Goal: Find contact information: Find contact information

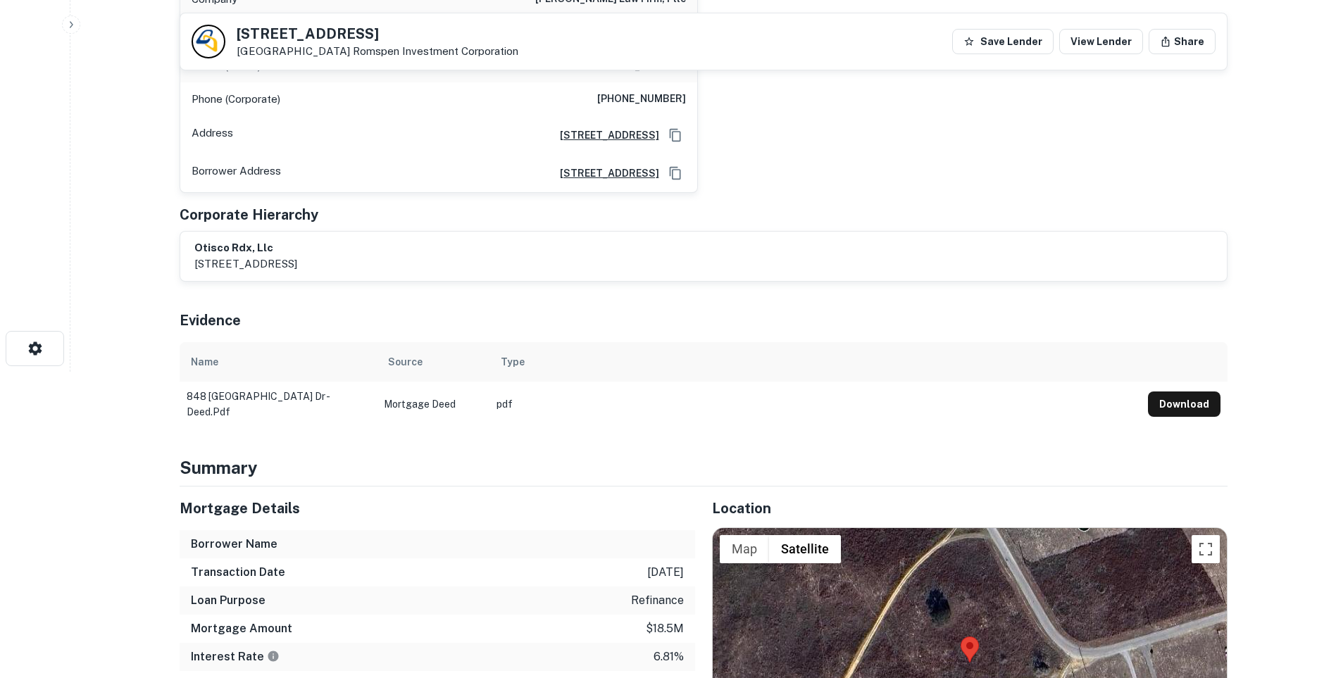
scroll to position [238, 0]
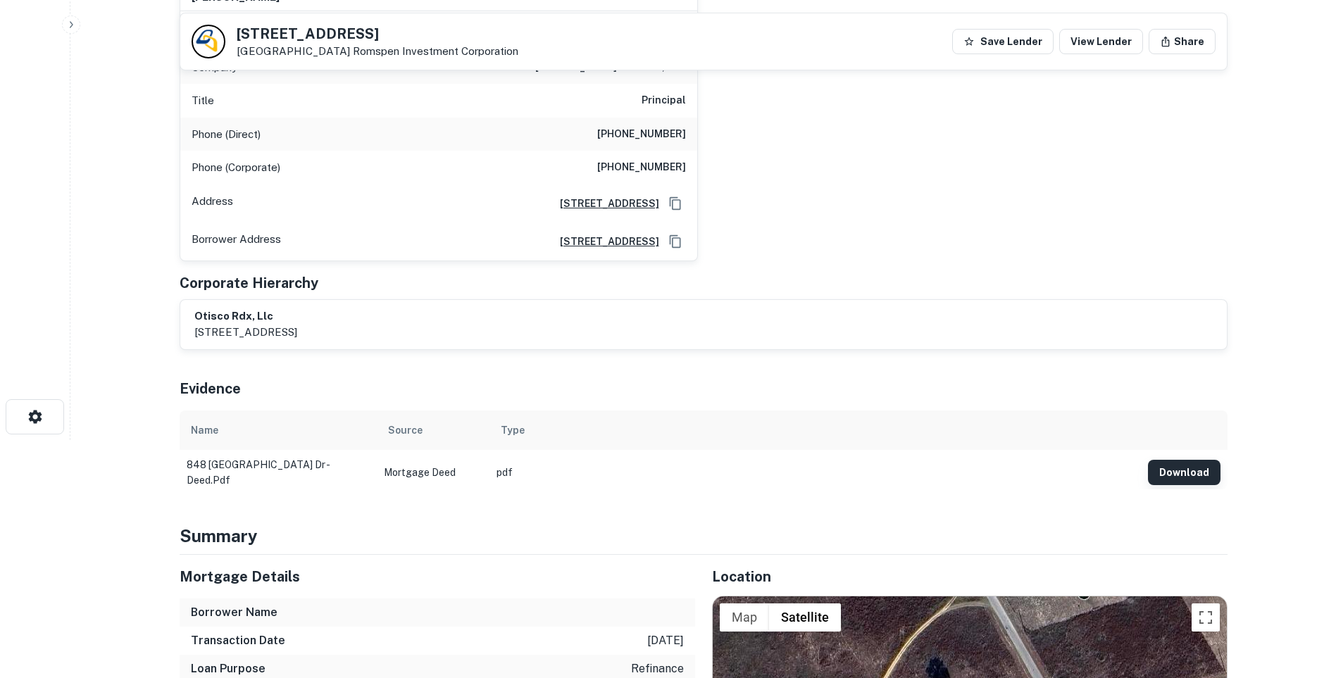
click at [1181, 474] on button "Download" at bounding box center [1184, 472] width 73 height 25
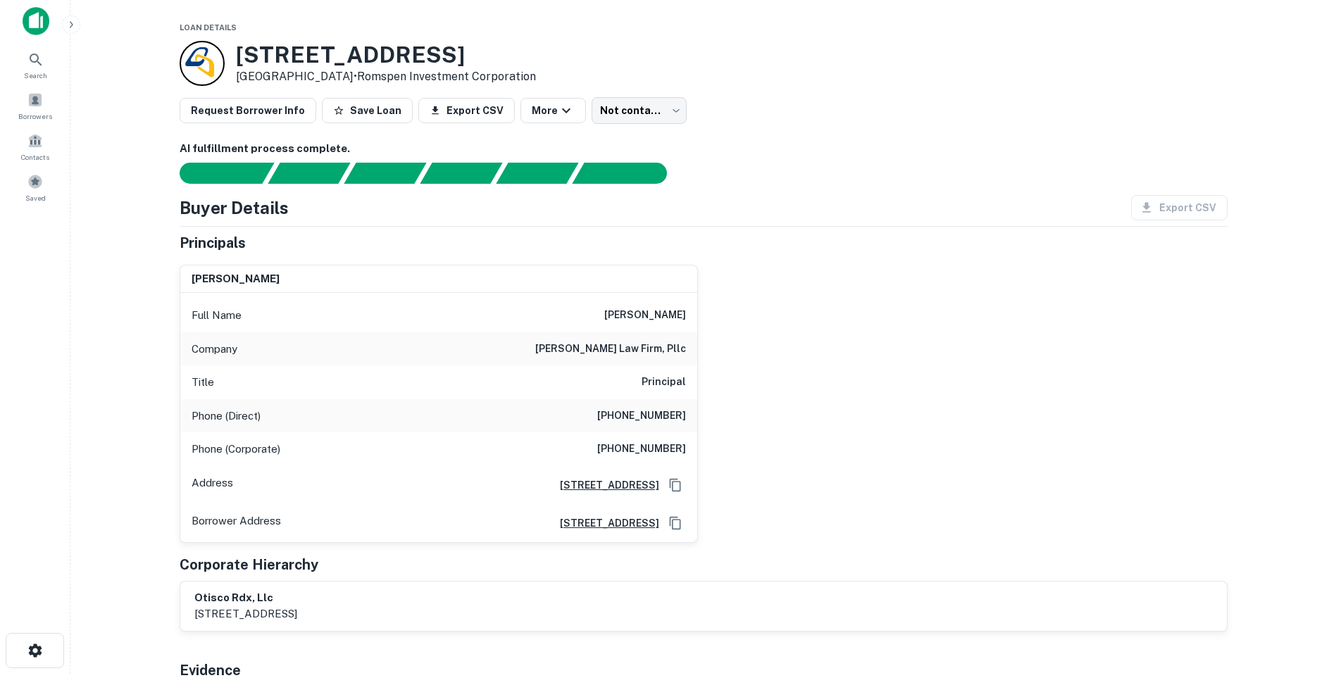
scroll to position [0, 0]
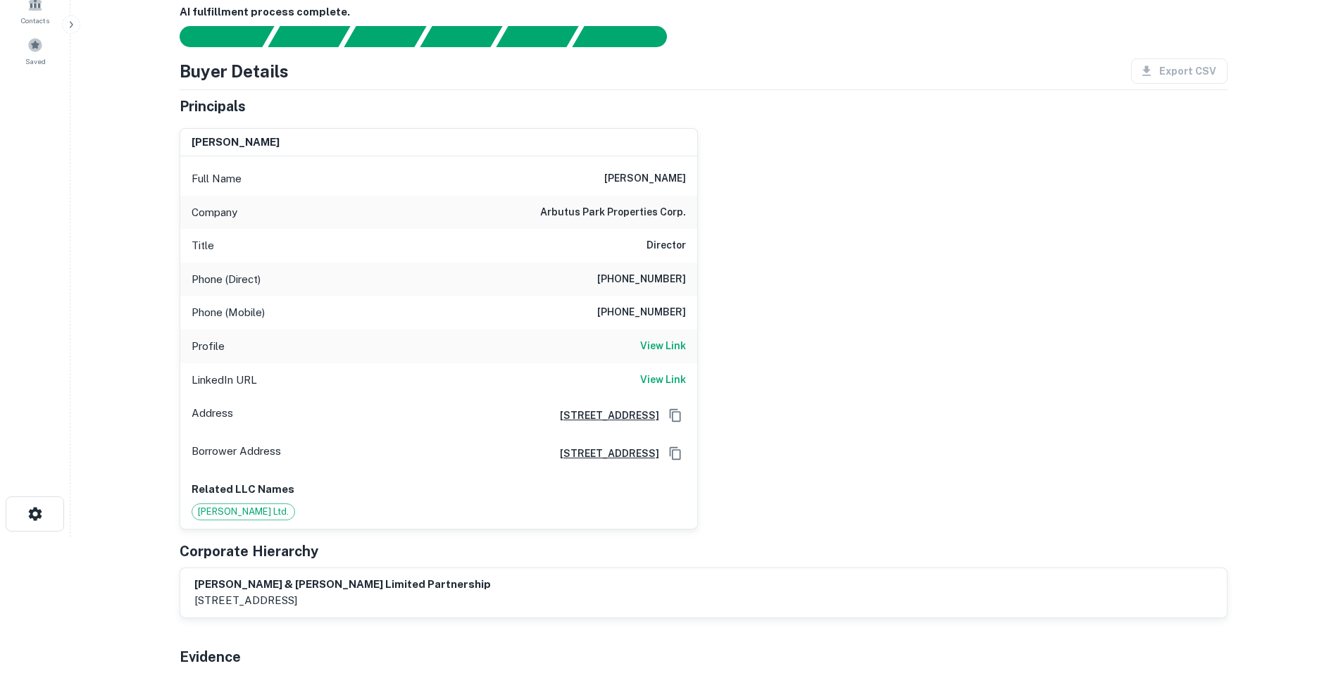
scroll to position [141, 0]
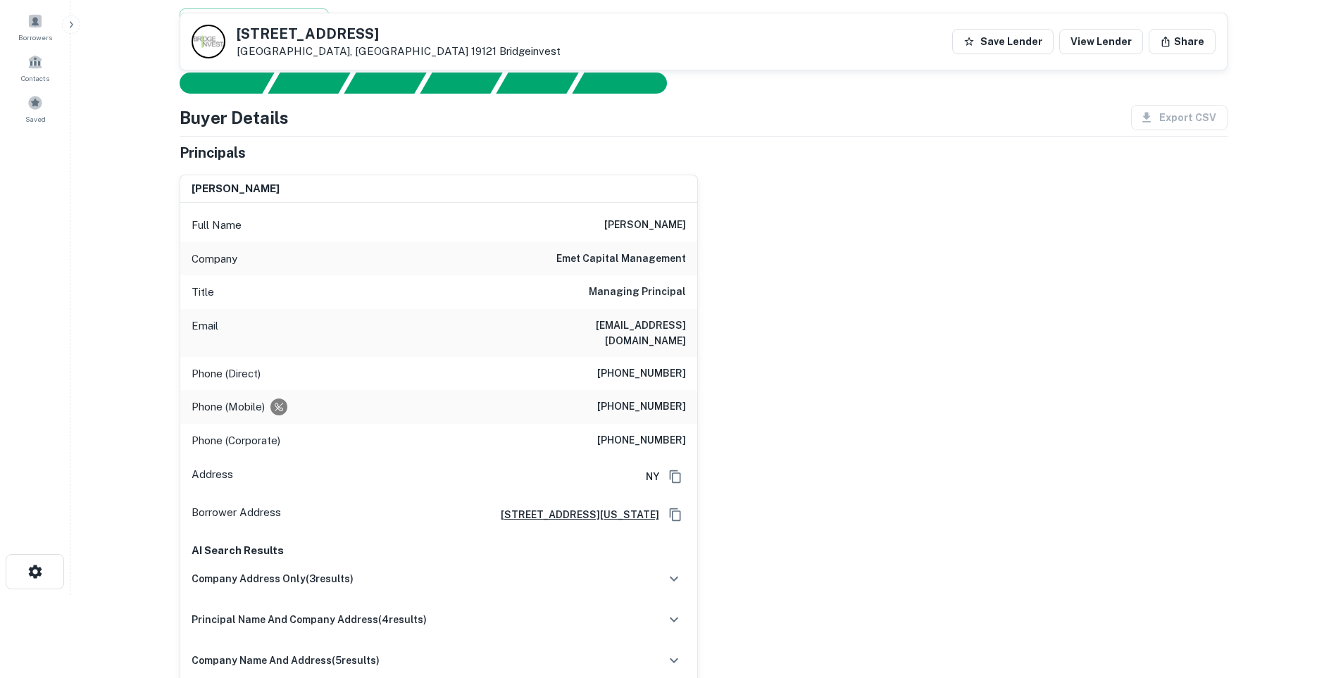
scroll to position [70, 0]
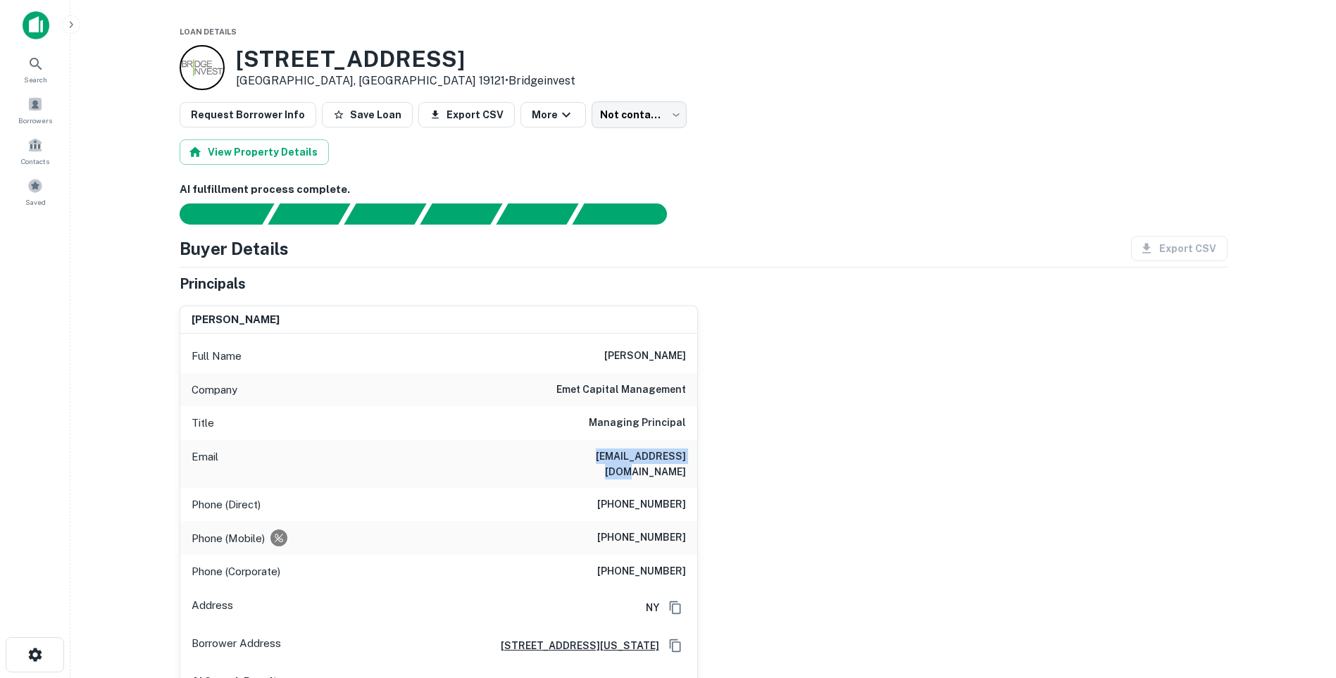
drag, startPoint x: 689, startPoint y: 454, endPoint x: 578, endPoint y: 459, distance: 111.4
click at [578, 459] on div "Email [EMAIL_ADDRESS][DOMAIN_NAME]" at bounding box center [438, 464] width 517 height 48
drag, startPoint x: 578, startPoint y: 459, endPoint x: 593, endPoint y: 456, distance: 15.8
copy h6 "[EMAIL_ADDRESS][DOMAIN_NAME]"
